Goal: Find specific fact: Find specific fact

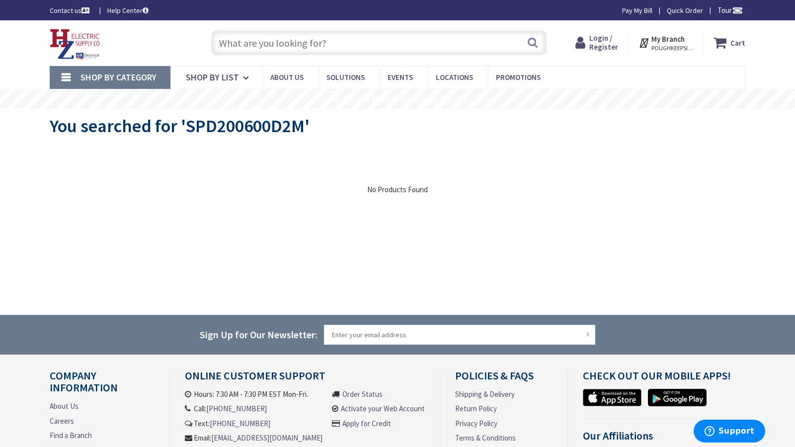
type input "Links Dr, Reston, [GEOGRAPHIC_DATA] 20190, [GEOGRAPHIC_DATA]"
